Goal: Communication & Community: Share content

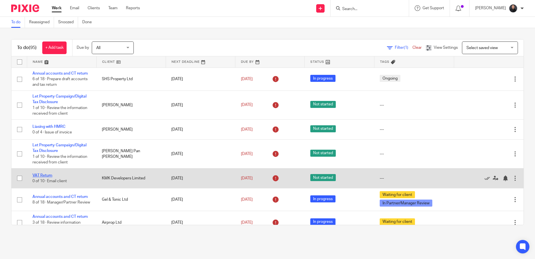
click at [46, 174] on link "VAT Return" at bounding box center [42, 175] width 20 height 4
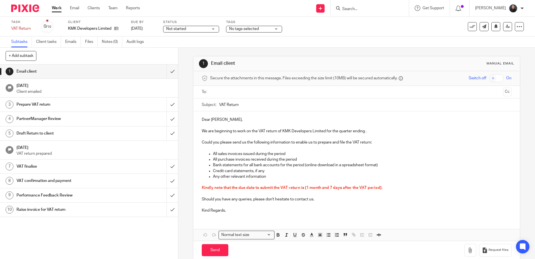
click at [232, 89] on input "text" at bounding box center [356, 92] width 289 height 6
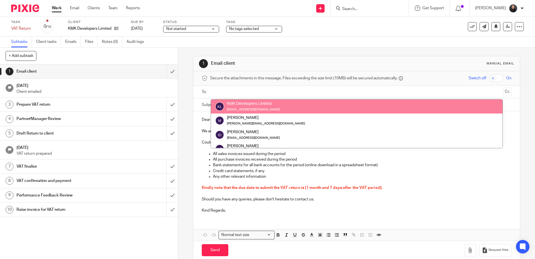
click at [228, 91] on input "text" at bounding box center [356, 92] width 289 height 6
paste input "a.paneru@fpintl.co"
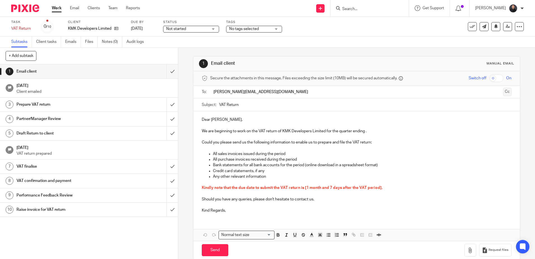
type input "a.paneru@fpintl.co"
click at [504, 92] on button "Cc" at bounding box center [508, 92] width 8 height 8
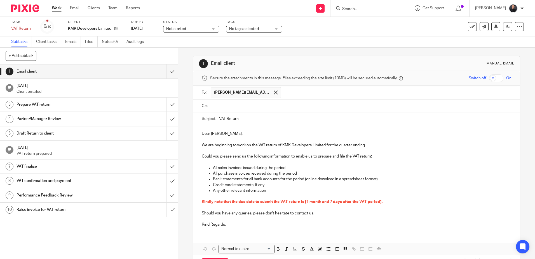
click at [224, 106] on input "text" at bounding box center [360, 106] width 297 height 6
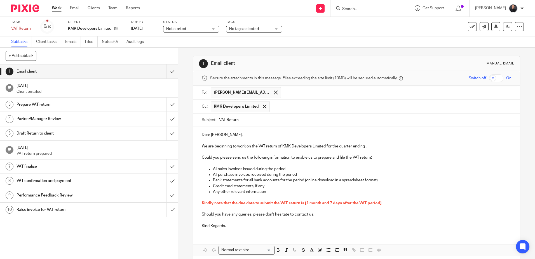
click at [479, 106] on input "text" at bounding box center [391, 106] width 237 height 11
click at [327, 110] on input "text" at bounding box center [415, 106] width 190 height 11
click at [220, 133] on p "Dear Issam," at bounding box center [357, 135] width 310 height 6
click at [377, 180] on p "Bank statements for all bank accounts for the period (online download in a spre…" at bounding box center [362, 180] width 299 height 6
click at [285, 188] on p "Credit card statements, if any" at bounding box center [362, 186] width 299 height 6
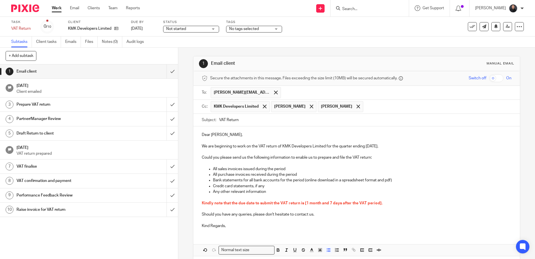
click at [342, 212] on p "Should you have any queries, please don't hesitate to contact us." at bounding box center [357, 214] width 310 height 6
click at [382, 203] on p "Kindly note that the due date to submit the VAT return is [1 month and 7 days a…" at bounding box center [357, 203] width 310 height 6
click at [332, 216] on p "Should you have any queries, please don't hesitate to contact us." at bounding box center [357, 214] width 310 height 6
click at [226, 228] on p "Kind Regards," at bounding box center [357, 226] width 310 height 6
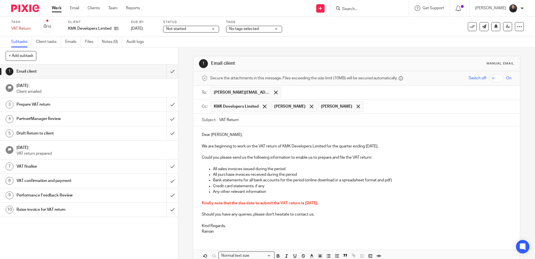
click at [436, 158] on p "Could you please send us the following information to enable us to prepare and …" at bounding box center [357, 158] width 310 height 6
click at [343, 210] on p at bounding box center [357, 209] width 310 height 6
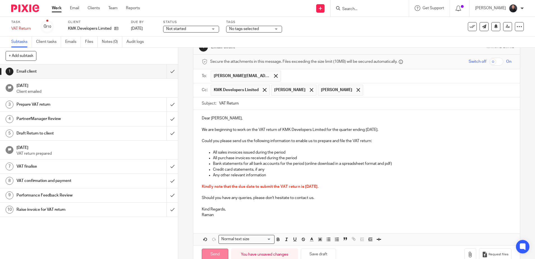
scroll to position [30, 0]
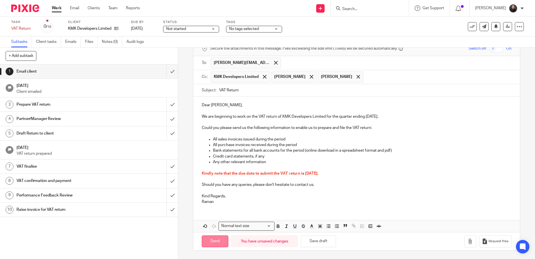
click at [213, 243] on input "Send" at bounding box center [215, 241] width 27 height 12
type input "Sent"
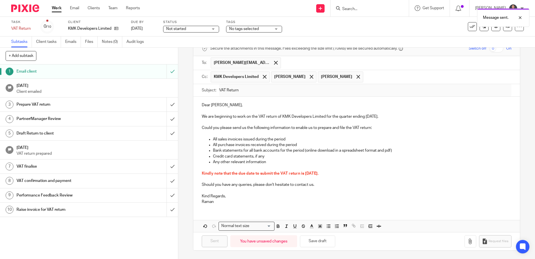
click at [29, 11] on img at bounding box center [25, 8] width 28 height 8
